Goal: Navigation & Orientation: Go to known website

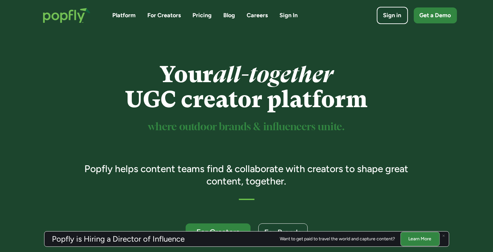
click at [400, 12] on div "Sign in" at bounding box center [392, 15] width 18 height 8
click at [396, 18] on div "Sign in" at bounding box center [392, 15] width 20 height 9
